Goal: Information Seeking & Learning: Learn about a topic

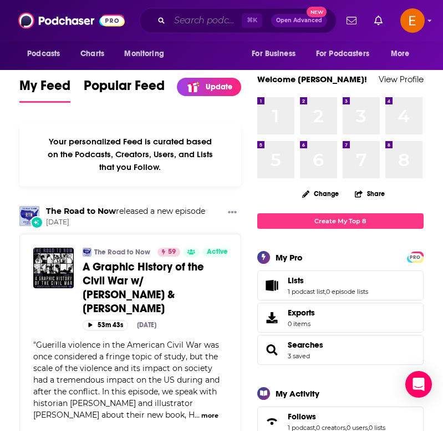
click at [180, 16] on input "Search podcasts, credits, & more..." at bounding box center [206, 21] width 72 height 18
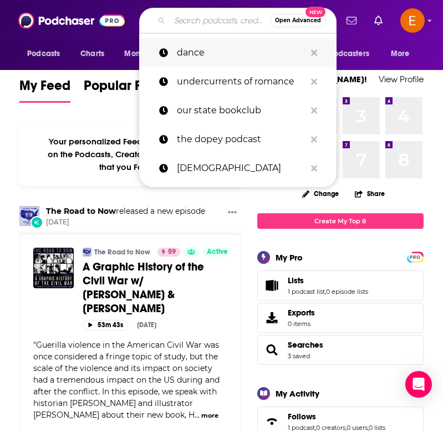
click at [191, 56] on p "dance" at bounding box center [241, 52] width 129 height 29
type input "dance"
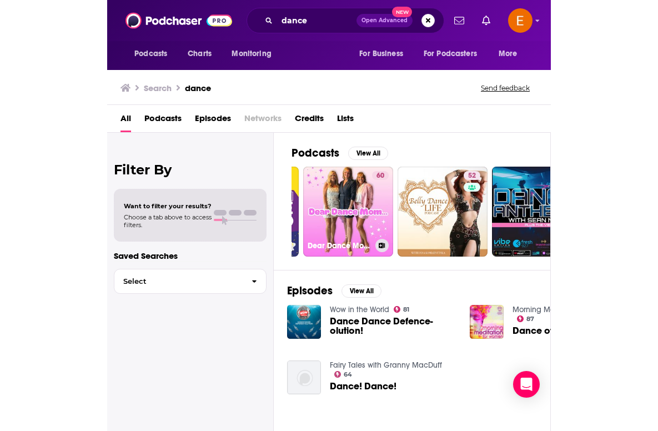
scroll to position [0, 286]
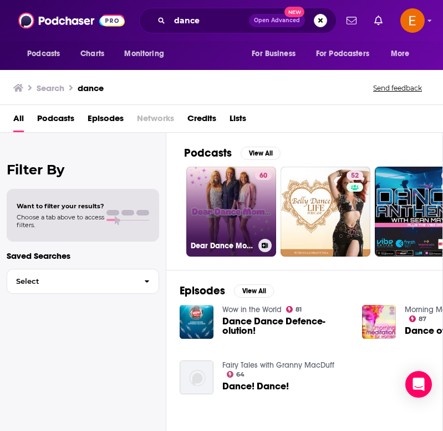
click at [239, 204] on link "60 Dear Dance Mom..." at bounding box center [232, 212] width 90 height 90
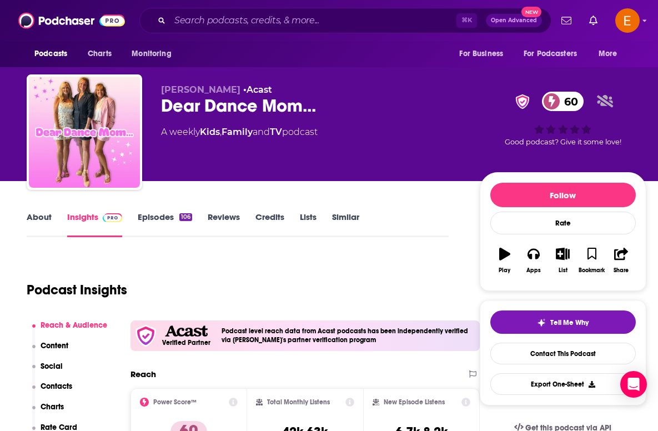
click at [340, 222] on link "Similar" at bounding box center [345, 224] width 27 height 26
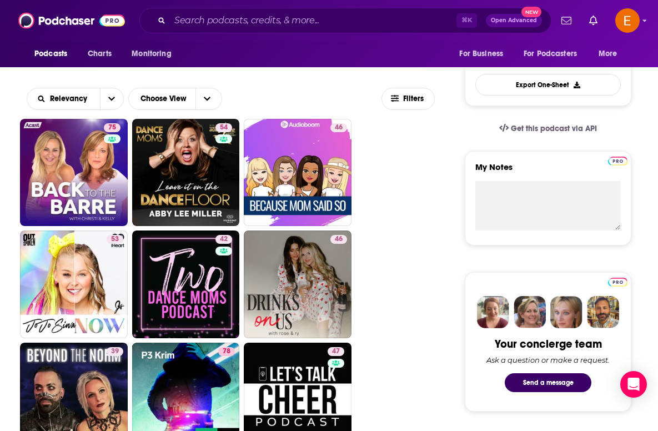
scroll to position [298, 0]
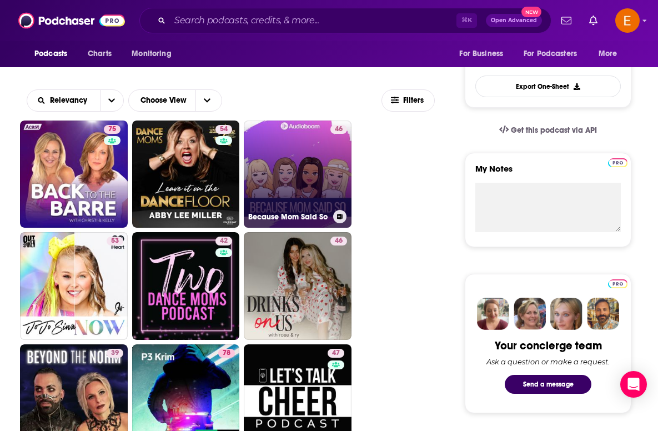
click at [276, 158] on link "46 Because Mom Said So" at bounding box center [298, 174] width 108 height 108
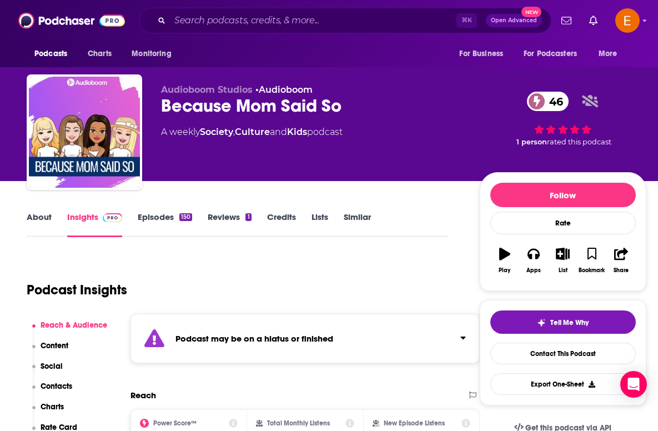
click at [357, 216] on link "Similar" at bounding box center [357, 224] width 27 height 26
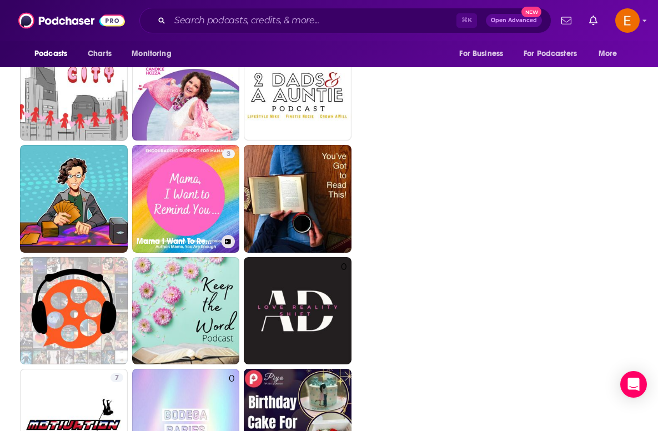
scroll to position [2404, 0]
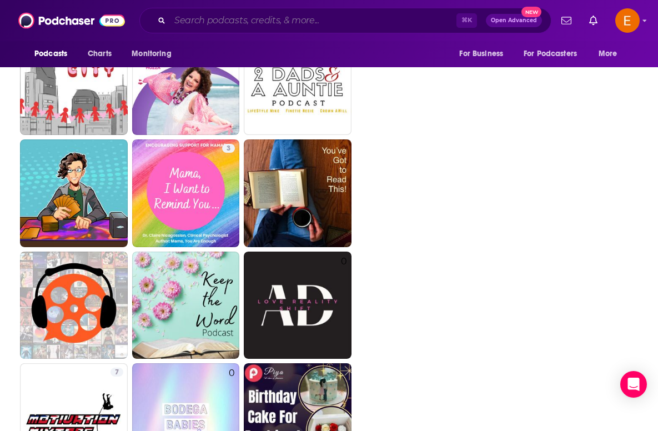
click at [221, 22] on input "Search podcasts, credits, & more..." at bounding box center [313, 21] width 286 height 18
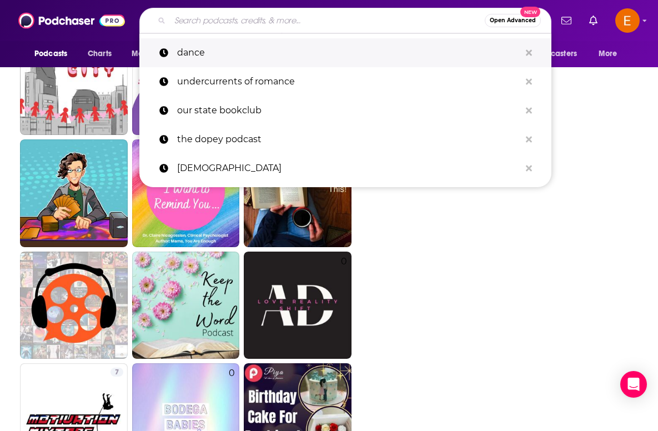
click at [202, 55] on p "dance" at bounding box center [348, 52] width 343 height 29
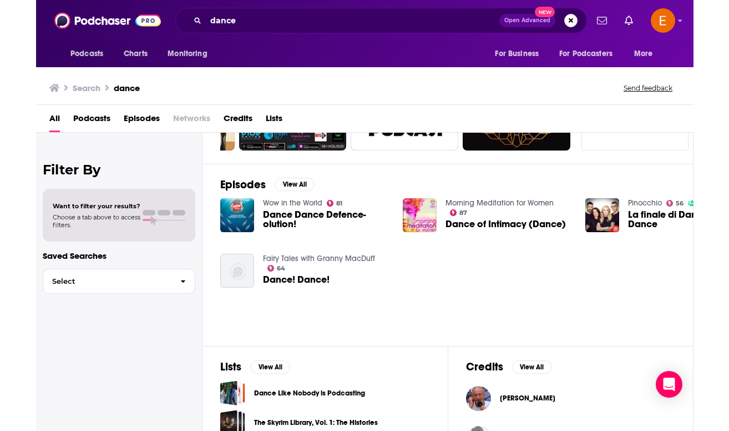
scroll to position [114, 0]
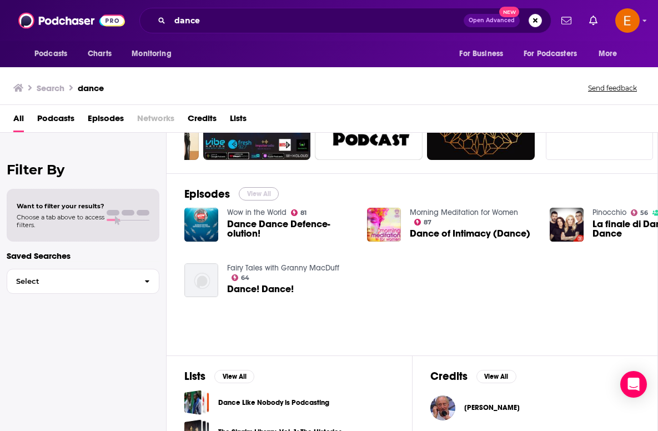
click at [250, 195] on button "View All" at bounding box center [259, 193] width 40 height 13
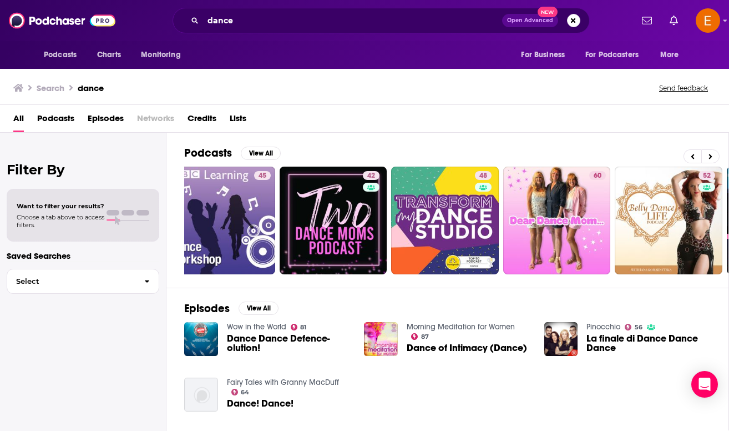
scroll to position [0, 16]
